Goal: Complete application form: Complete application form

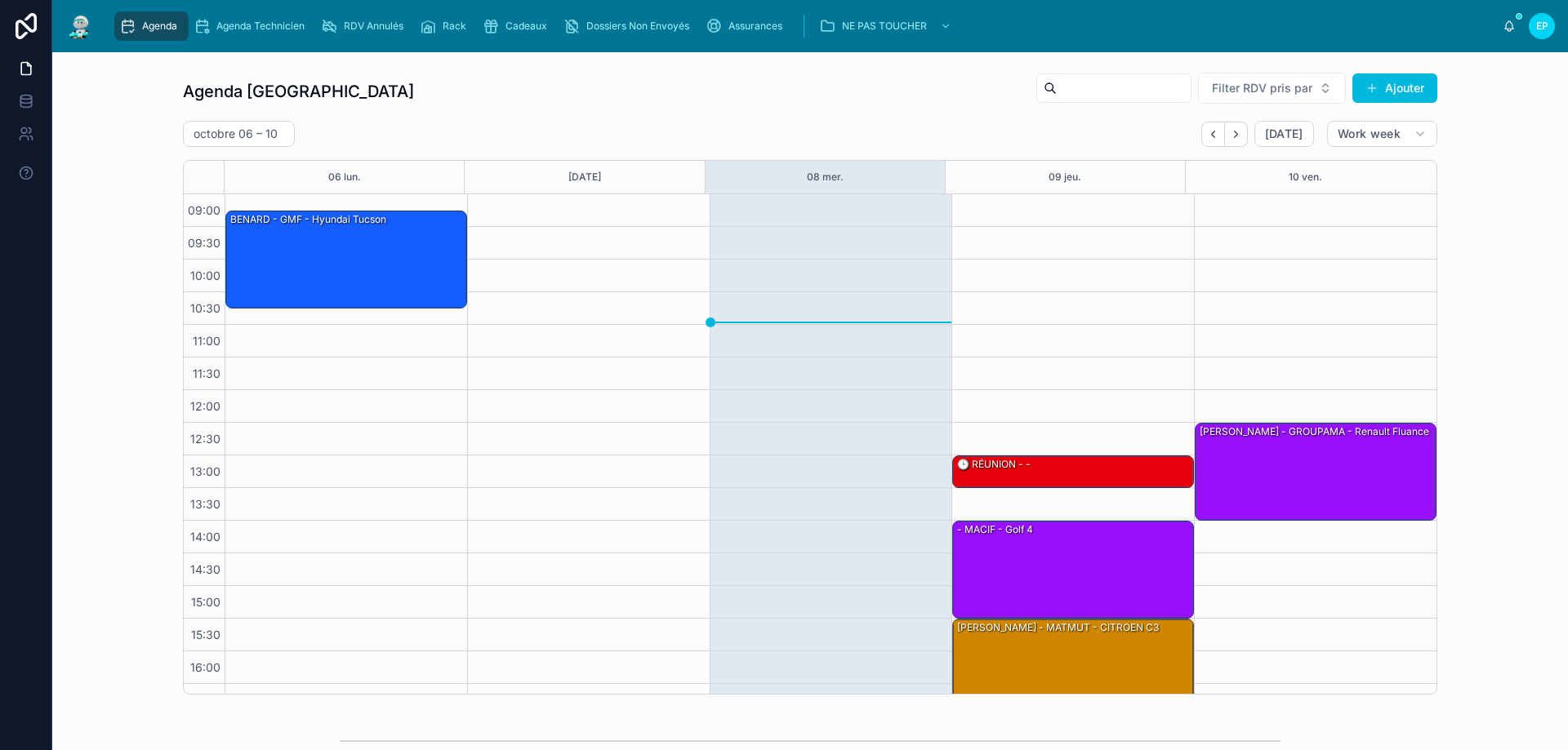
click at [529, 33] on div "Cadeaux" at bounding box center [518, 25] width 71 height 26
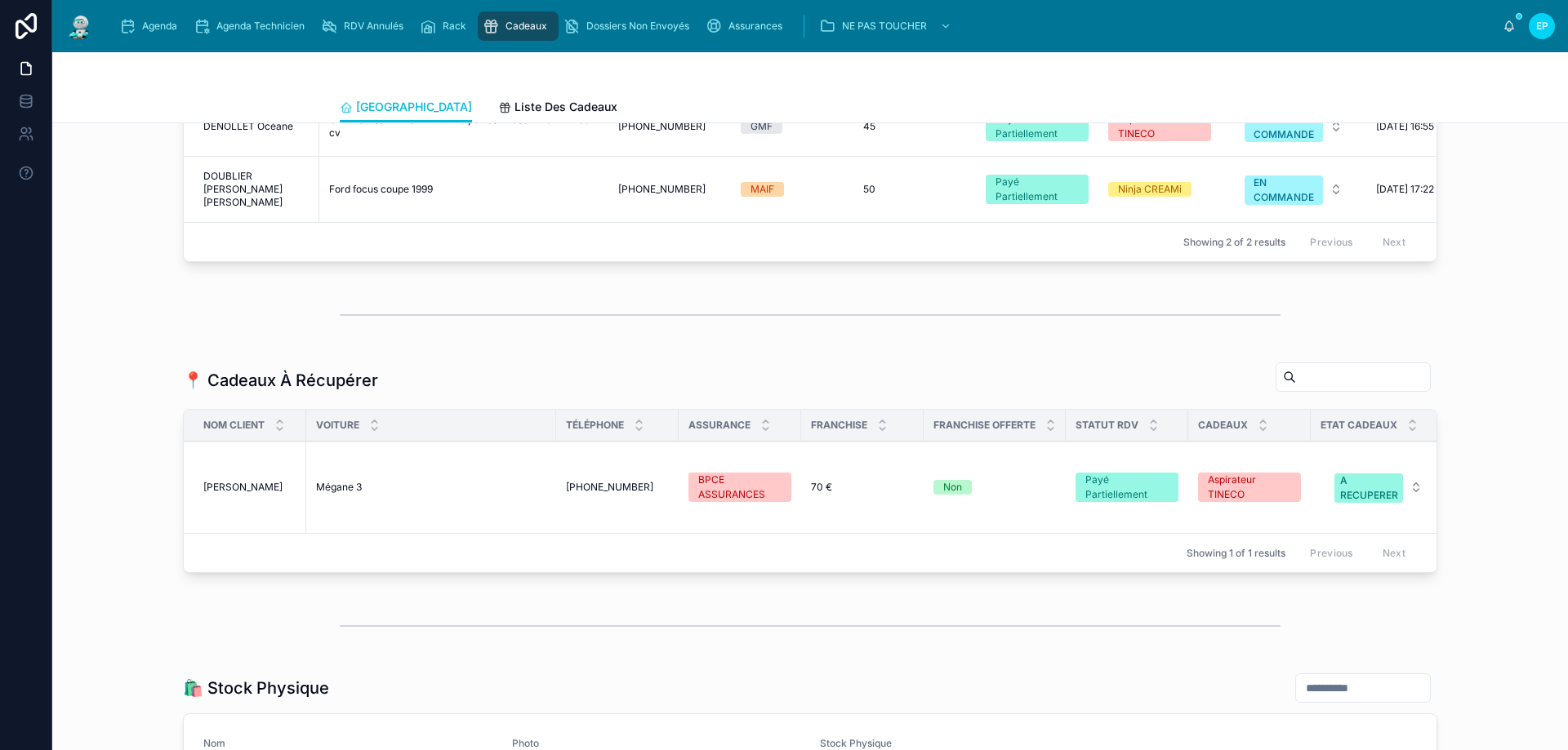
scroll to position [980, 0]
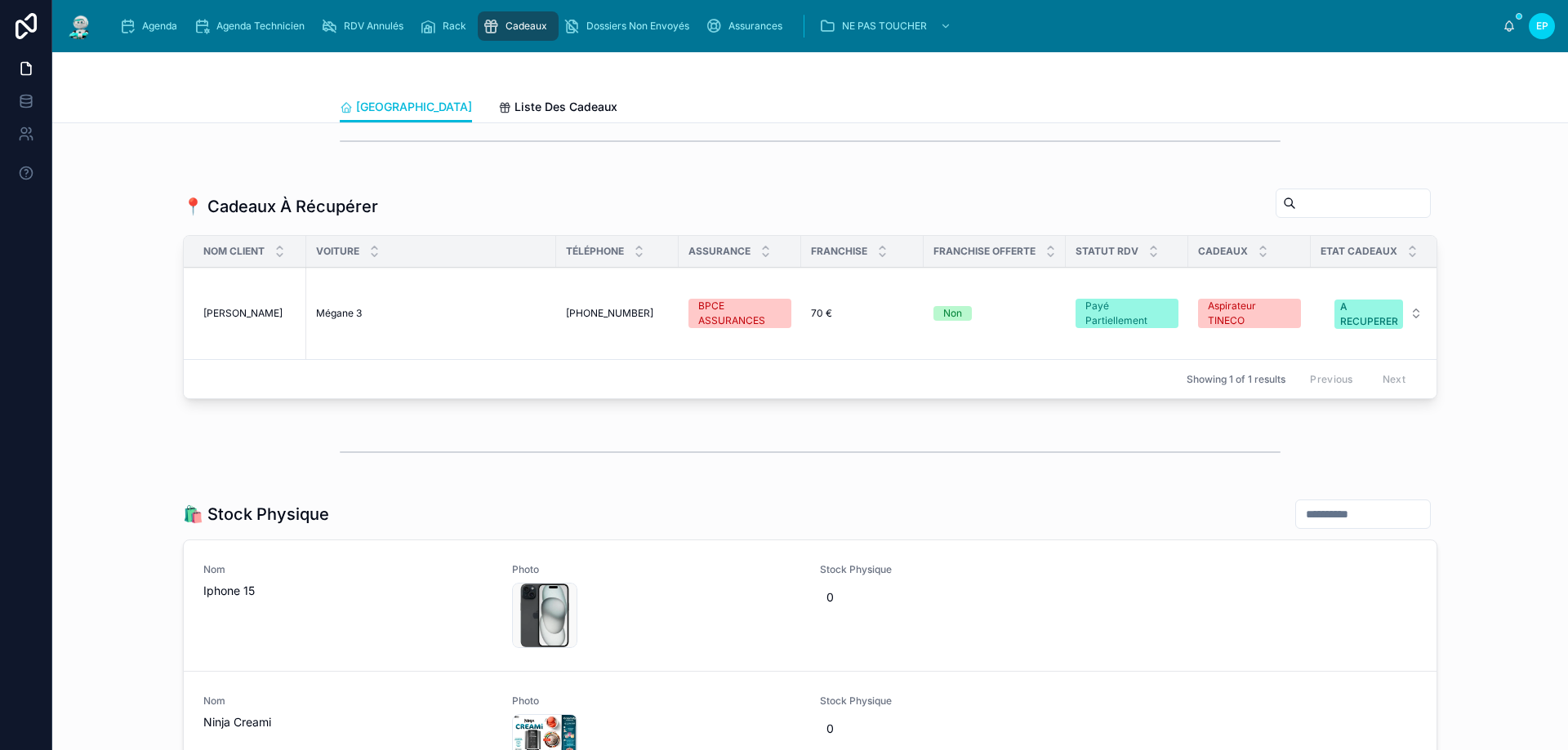
click at [343, 320] on span "Mégane 3" at bounding box center [339, 314] width 46 height 13
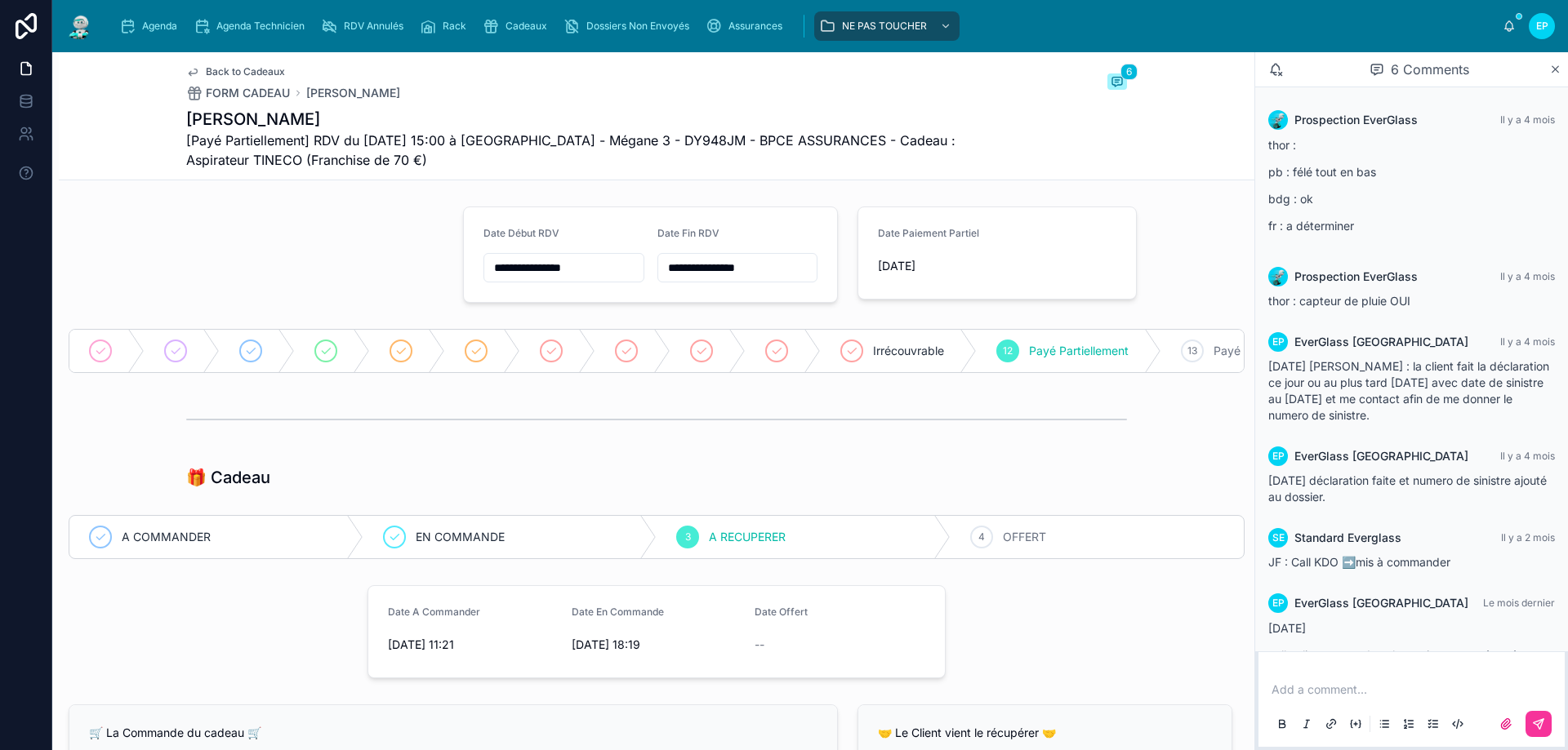
scroll to position [62, 0]
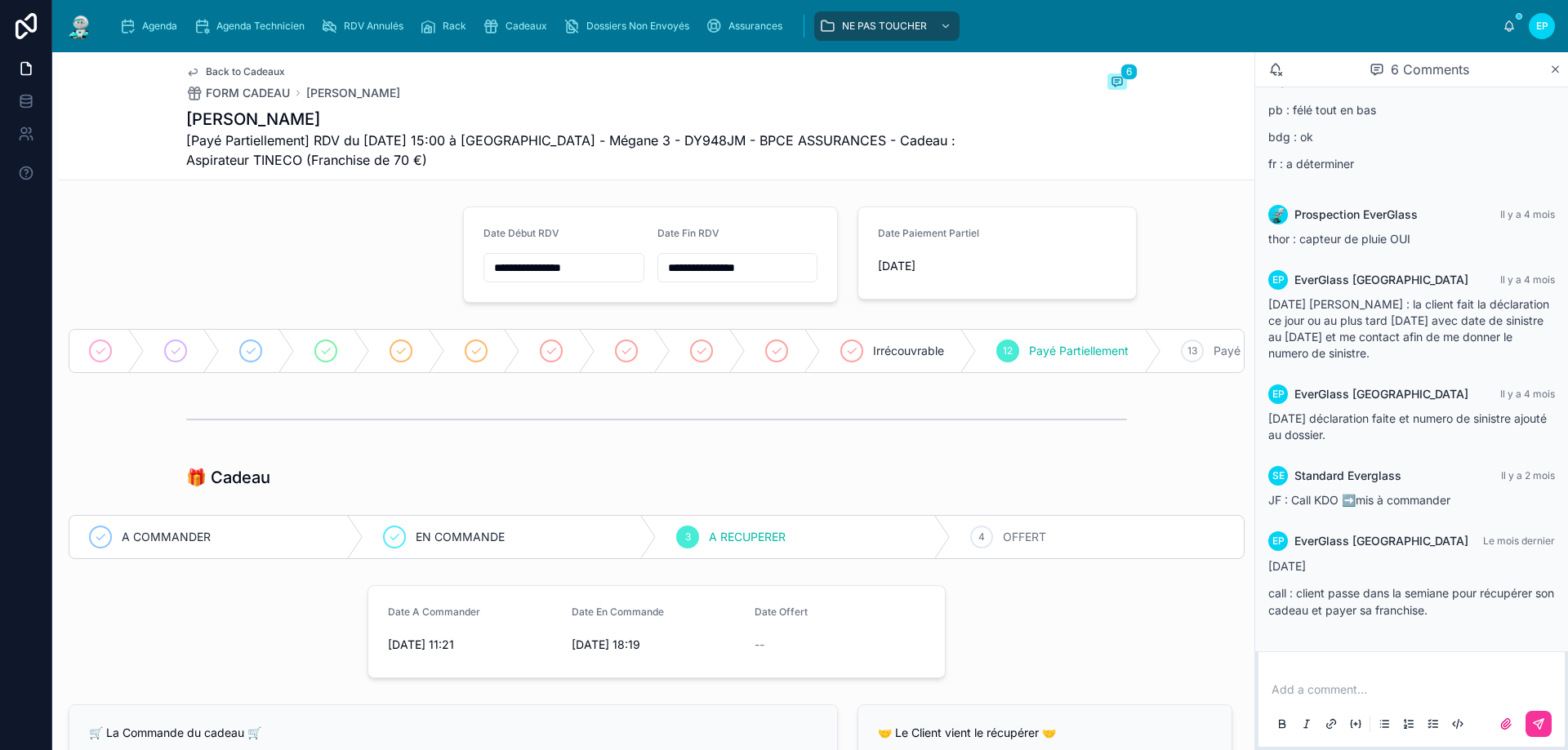
click at [172, 21] on span "Agenda" at bounding box center [159, 26] width 35 height 13
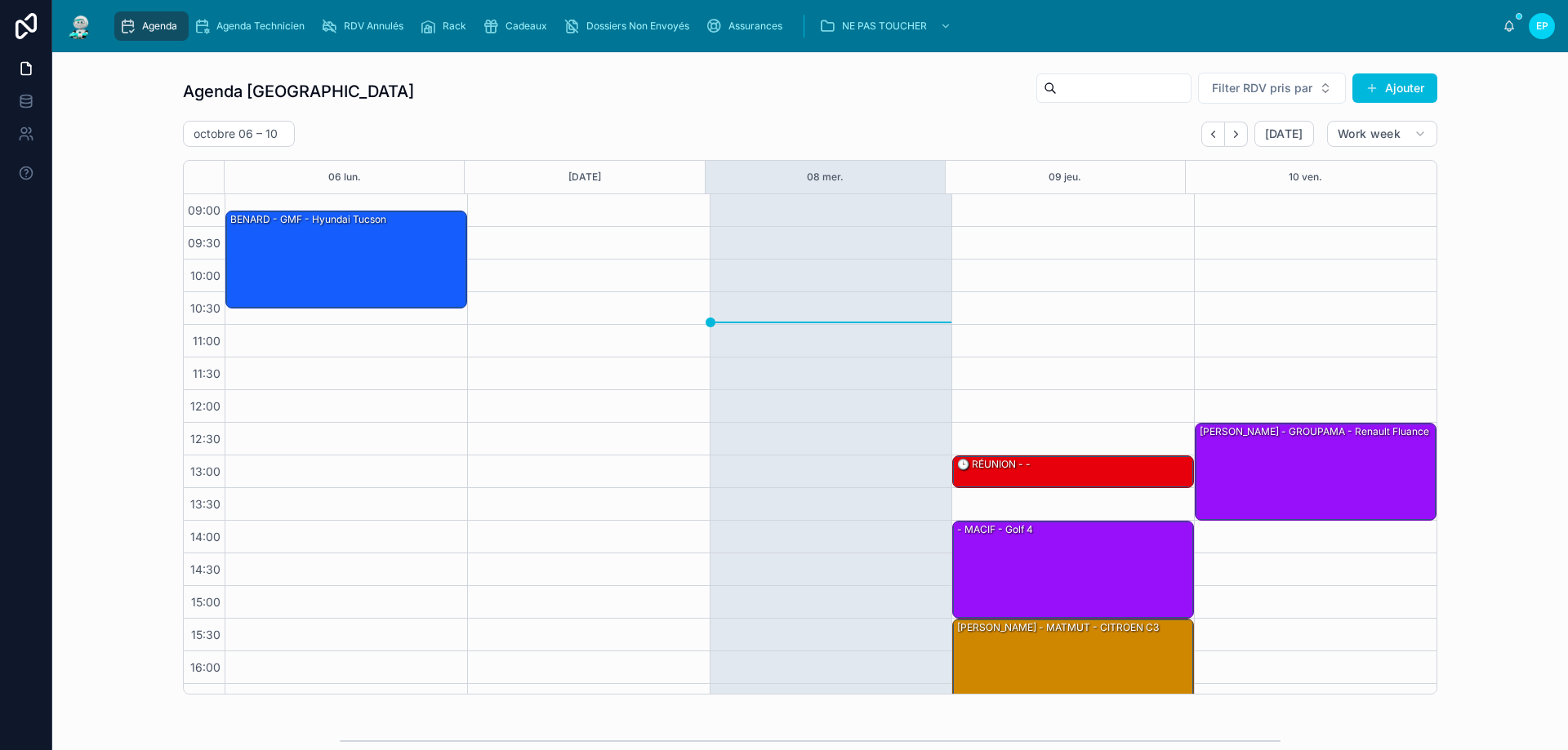
scroll to position [89, 0]
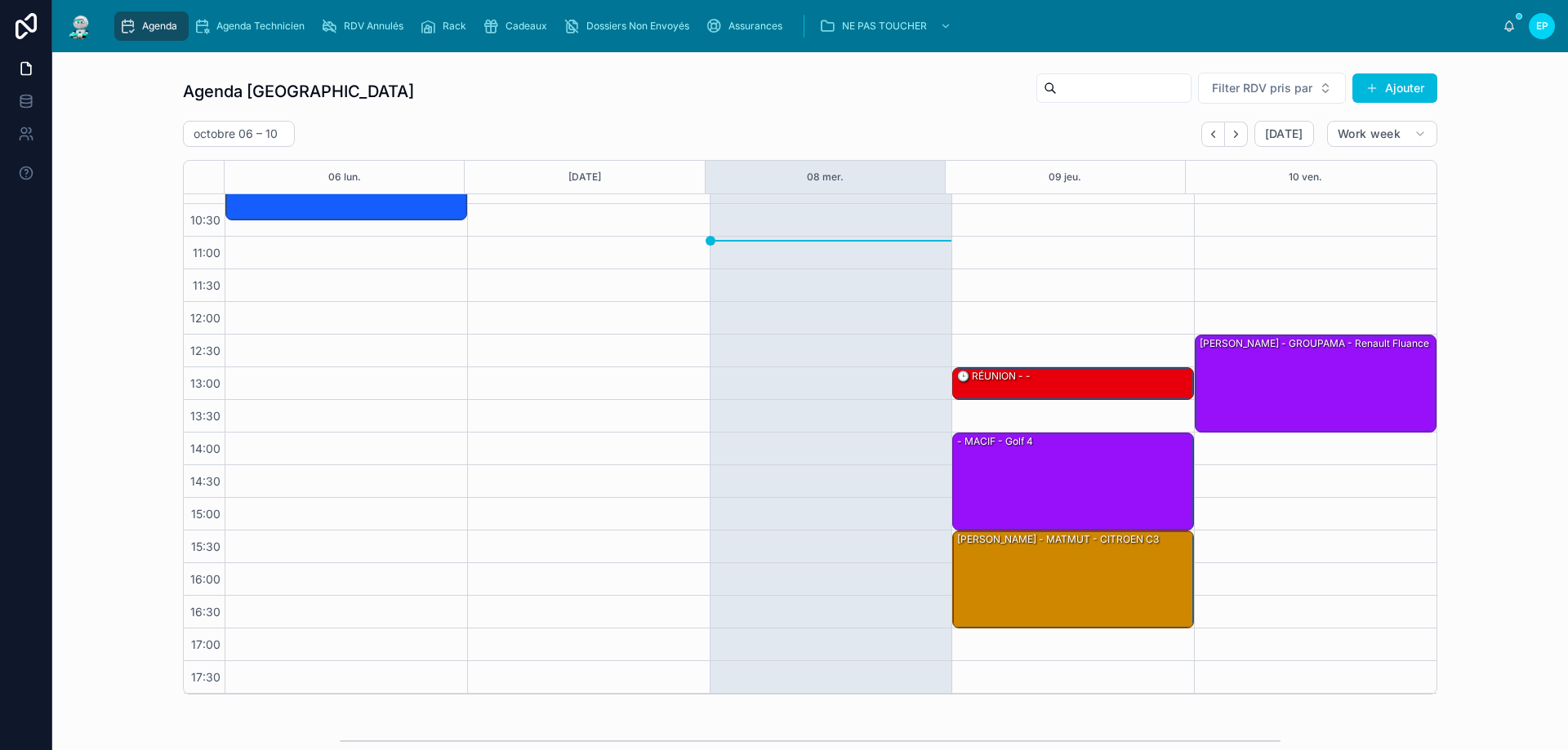
click at [512, 33] on div "Cadeaux" at bounding box center [518, 25] width 71 height 26
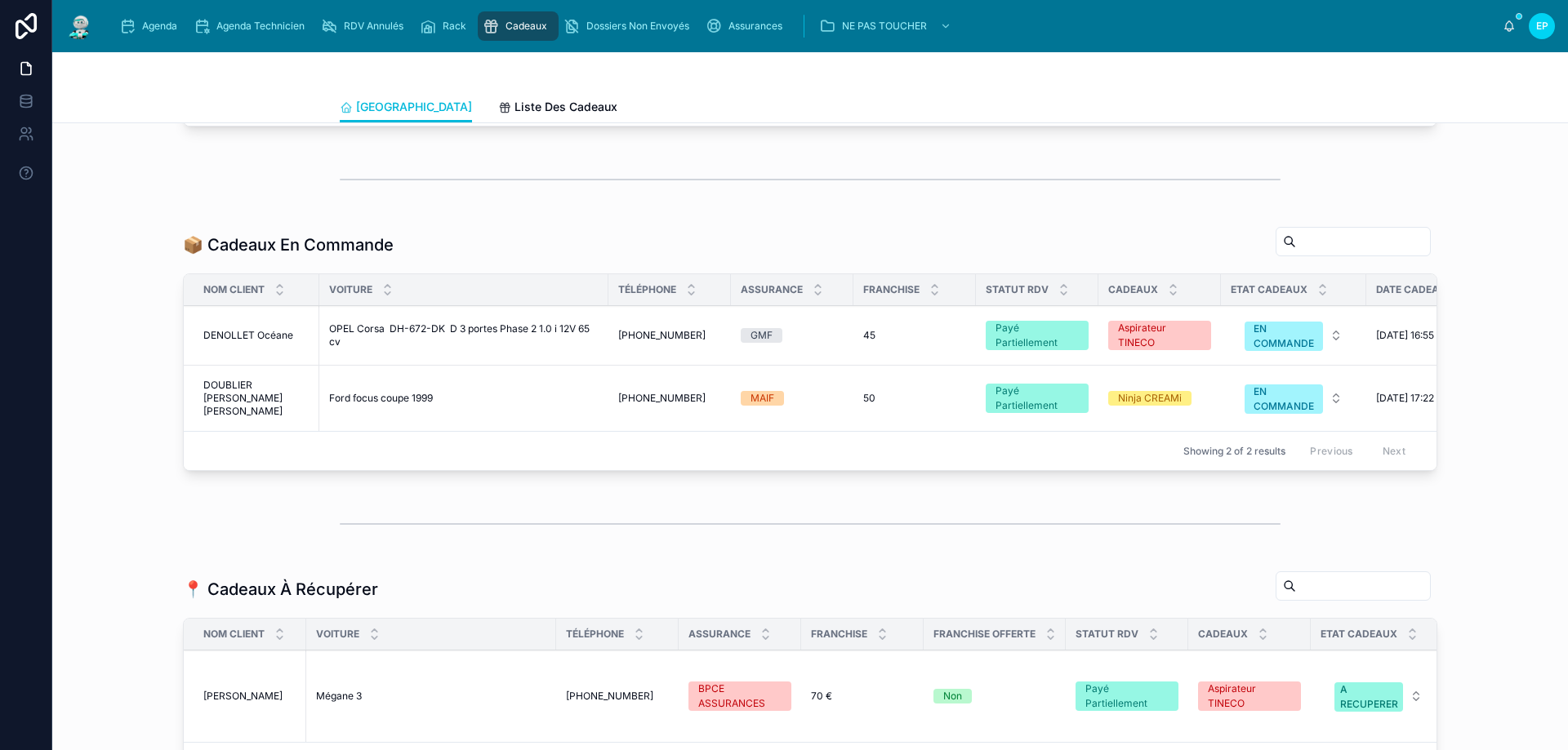
scroll to position [816, 0]
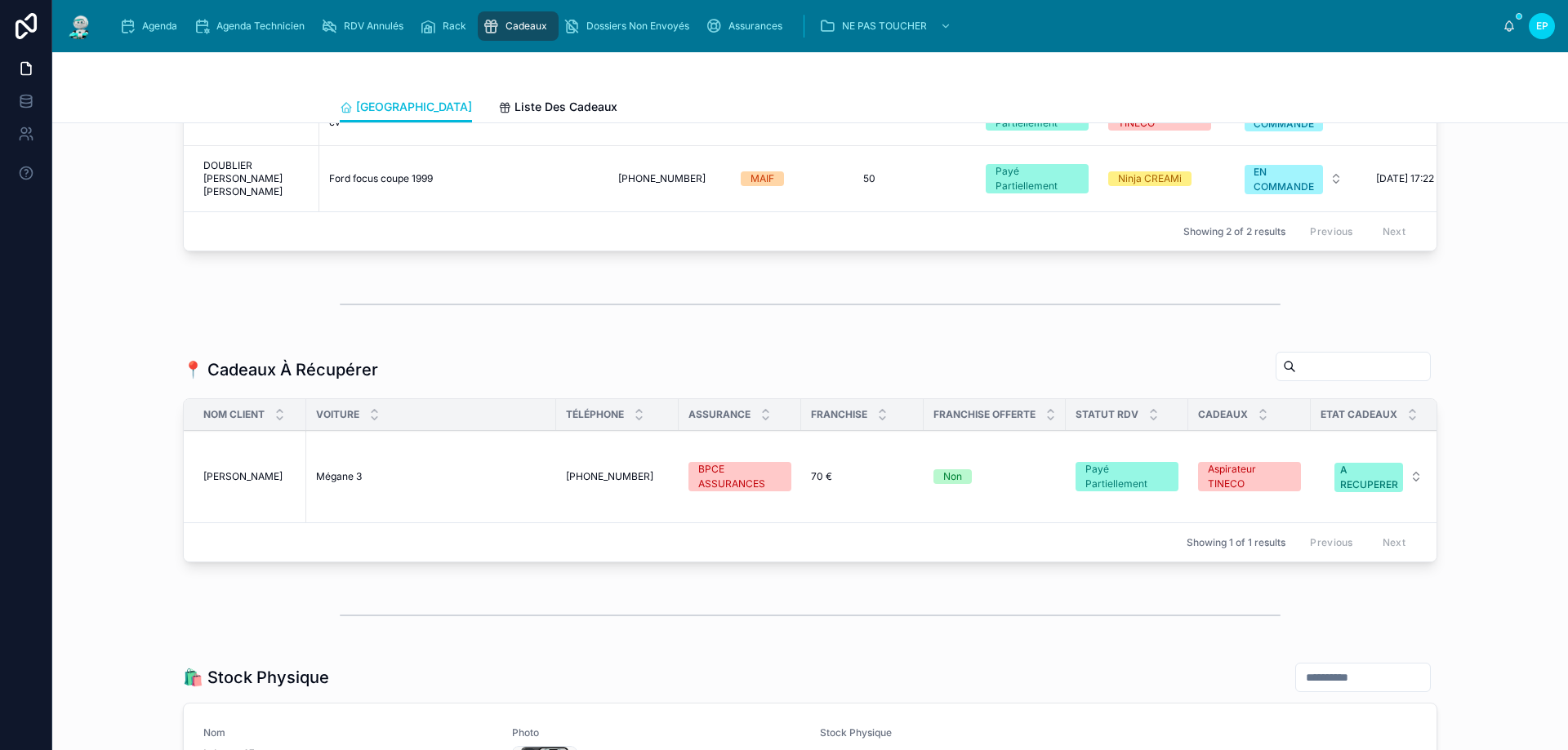
click at [737, 492] on div "BPCE ASSURANCES" at bounding box center [739, 476] width 83 height 30
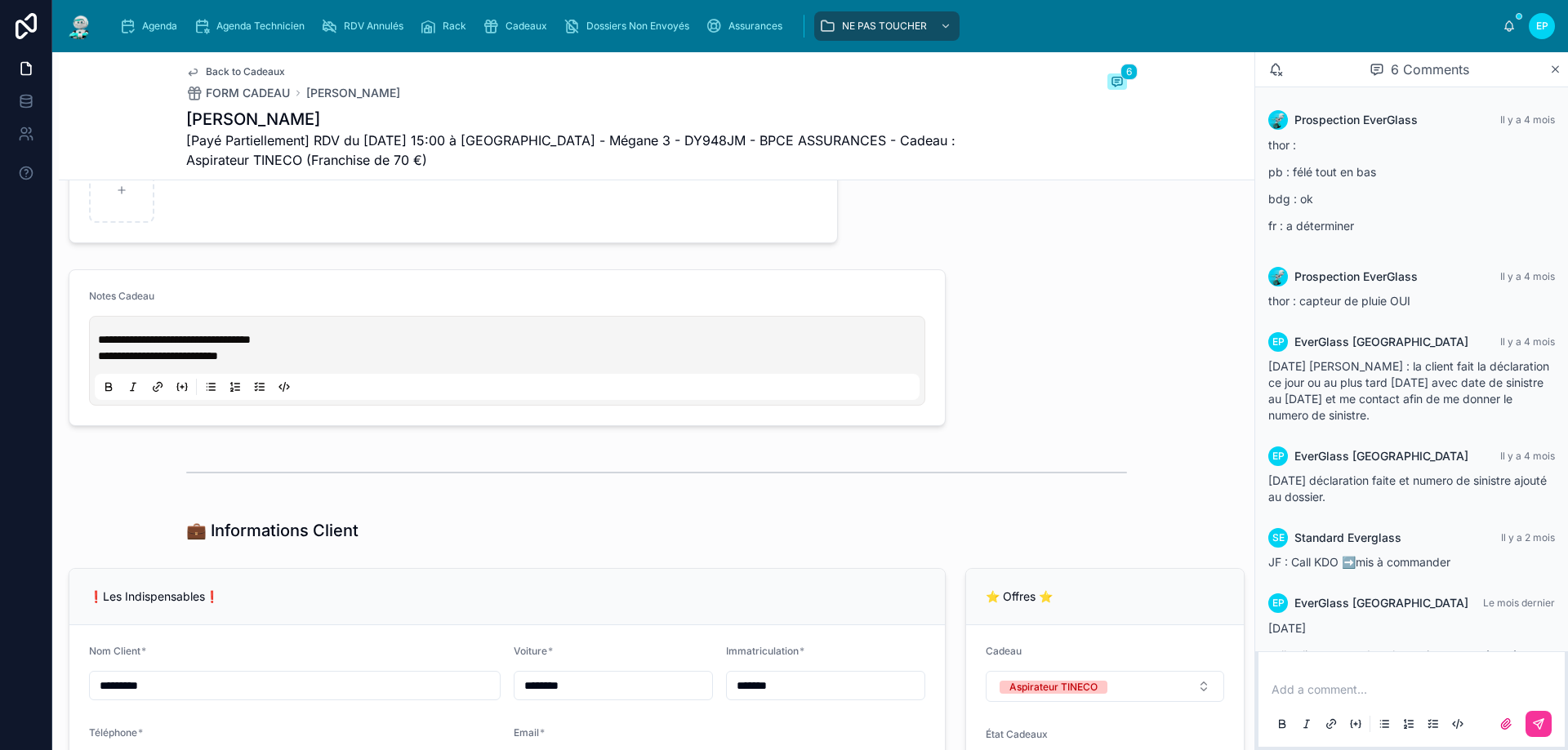
scroll to position [62, 0]
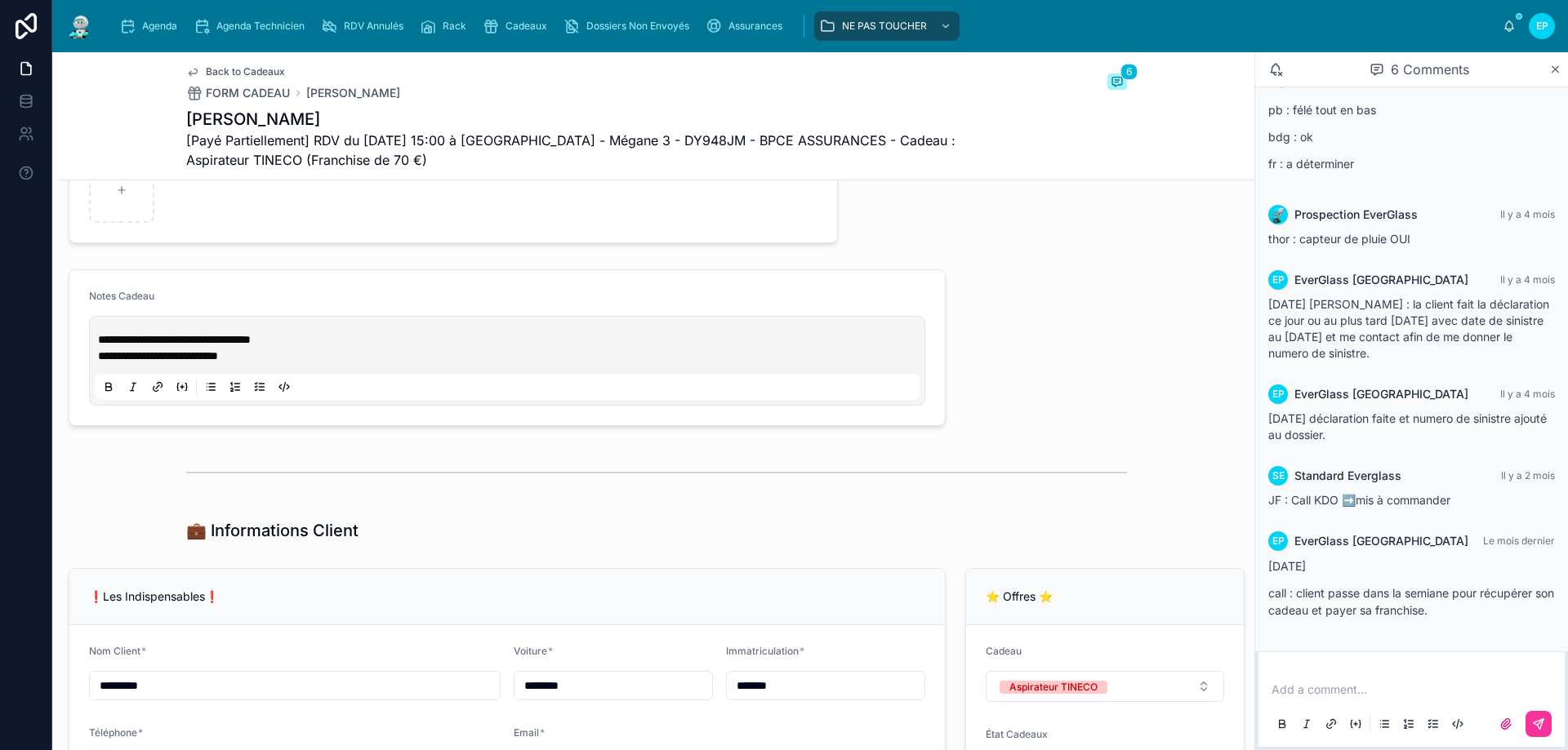
click at [99, 345] on span "**********" at bounding box center [174, 339] width 153 height 12
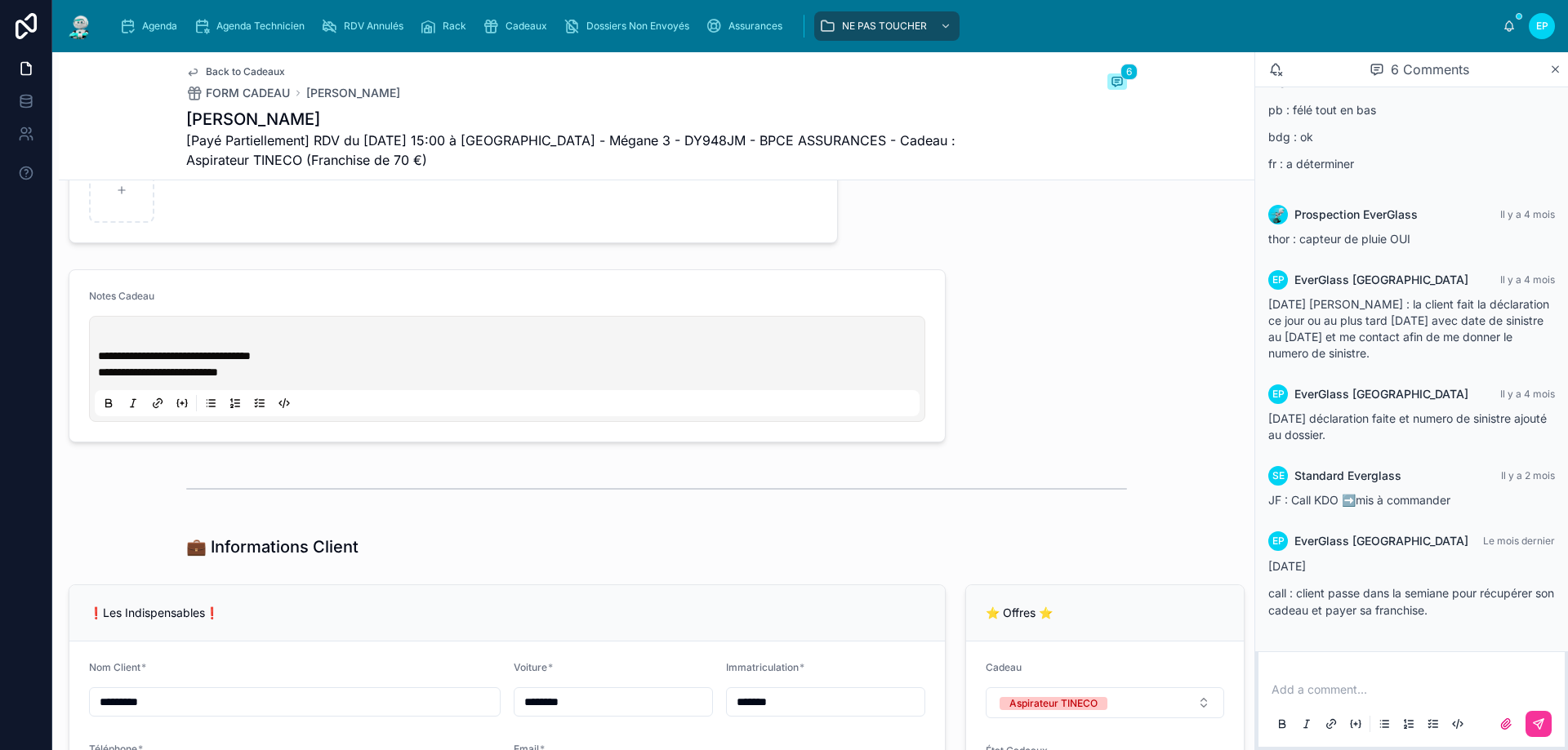
click at [106, 336] on div "**********" at bounding box center [507, 369] width 824 height 95
click at [126, 344] on p at bounding box center [510, 340] width 824 height 16
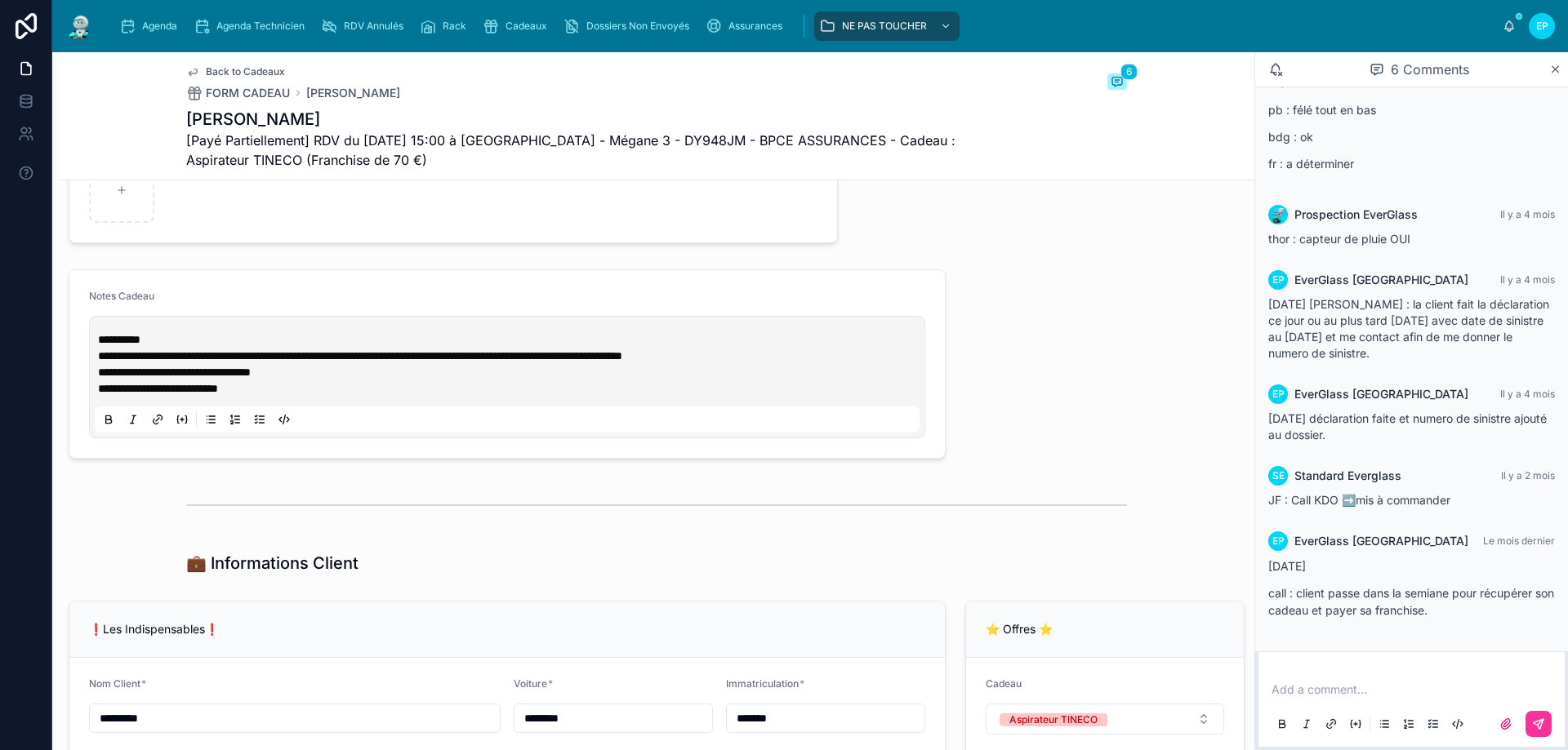
click at [150, 28] on span "Agenda" at bounding box center [159, 26] width 35 height 13
